Goal: Information Seeking & Learning: Check status

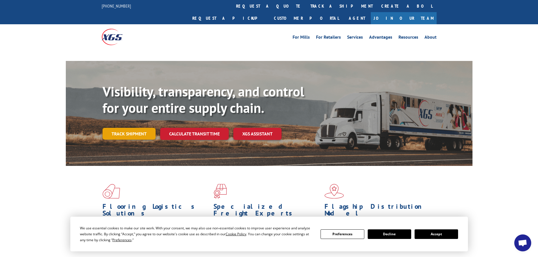
click at [148, 128] on link "Track shipment" at bounding box center [128, 134] width 53 height 12
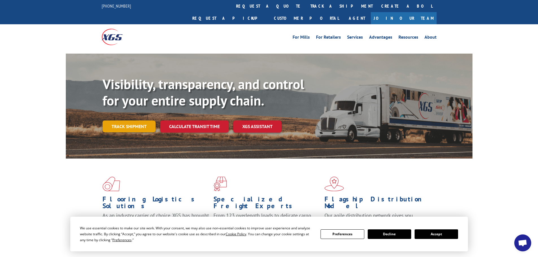
click at [137, 121] on link "Track shipment" at bounding box center [128, 127] width 53 height 12
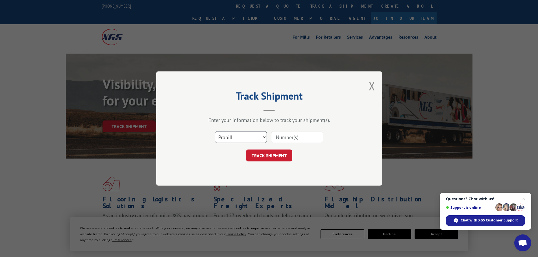
click at [246, 133] on select "Select category... Probill BOL PO" at bounding box center [241, 137] width 52 height 12
select select "bol"
click at [215, 131] on select "Select category... Probill BOL PO" at bounding box center [241, 137] width 52 height 12
click at [274, 136] on input at bounding box center [297, 137] width 52 height 12
paste input "6027210"
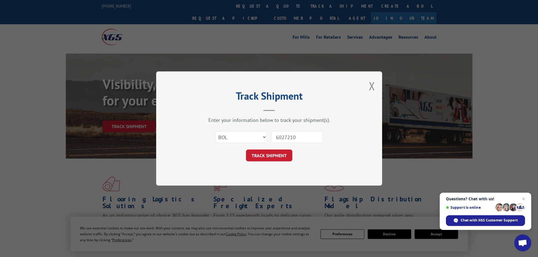
click at [277, 137] on input "6027210" at bounding box center [297, 137] width 52 height 12
type input "6027210"
click at [269, 150] on button "TRACK SHIPMENT" at bounding box center [269, 156] width 46 height 12
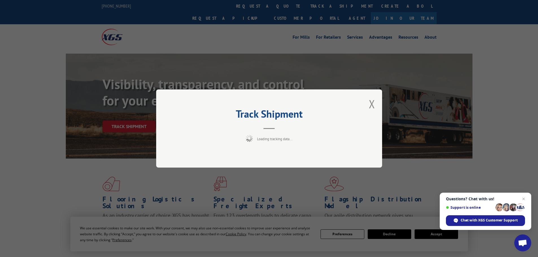
click at [524, 199] on span "Close chat" at bounding box center [523, 199] width 7 height 7
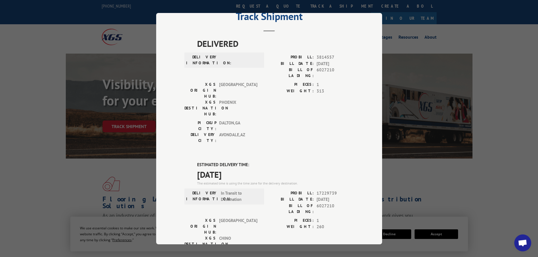
scroll to position [56, 0]
